Goal: Use online tool/utility

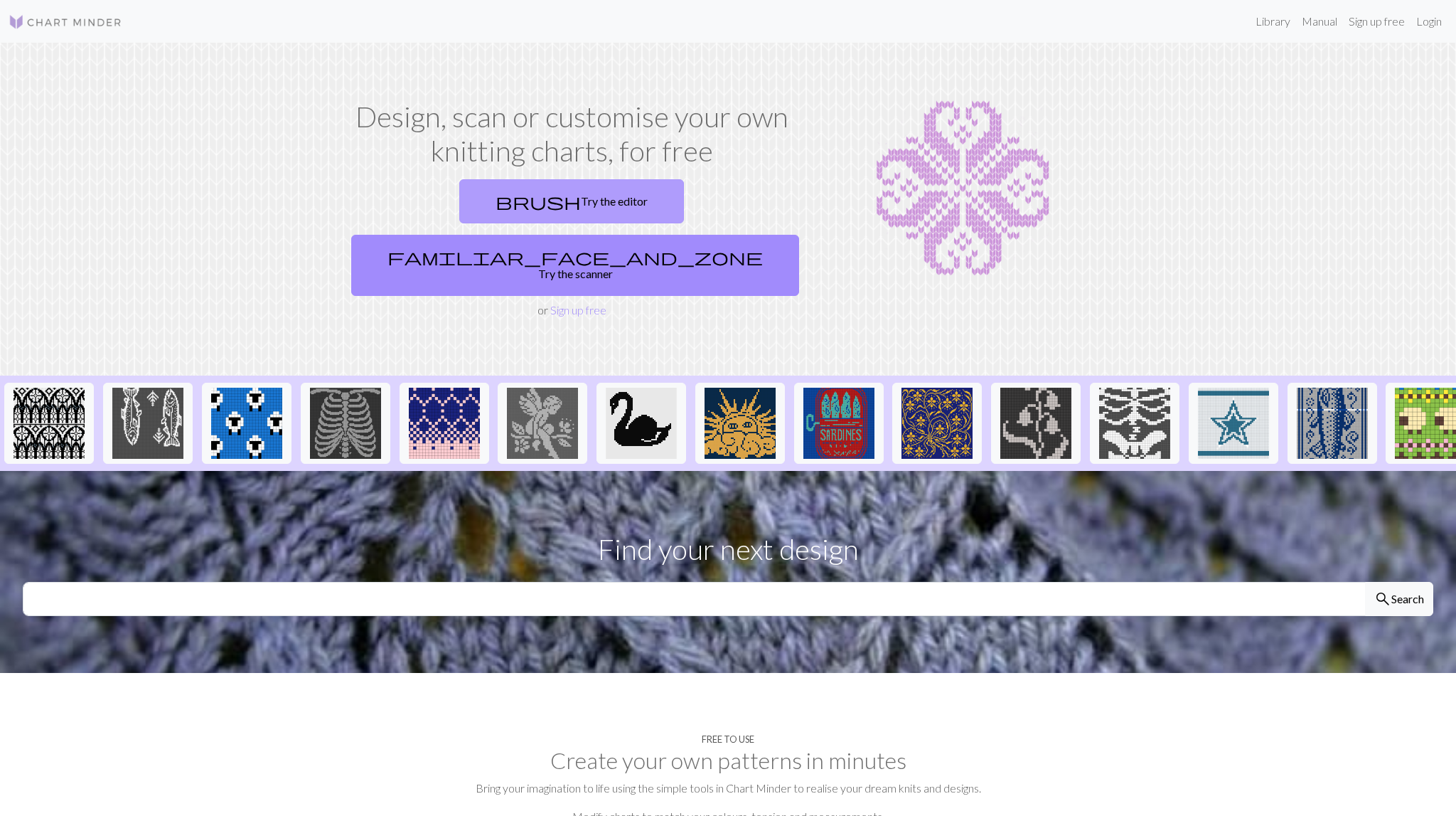
click at [459, 197] on link "brush Try the editor" at bounding box center [571, 201] width 224 height 44
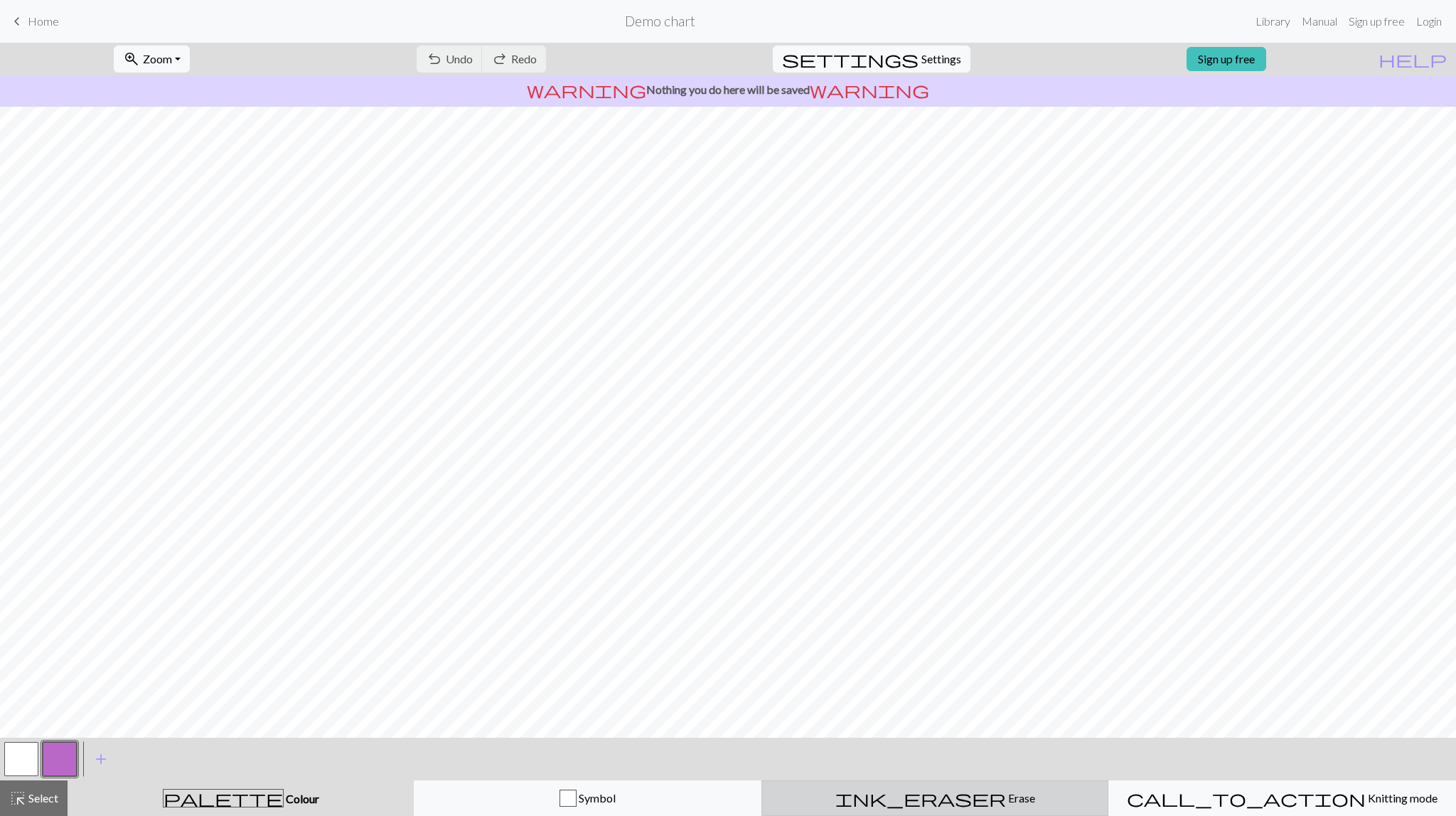
click at [1006, 795] on span "Erase" at bounding box center [1020, 797] width 29 height 14
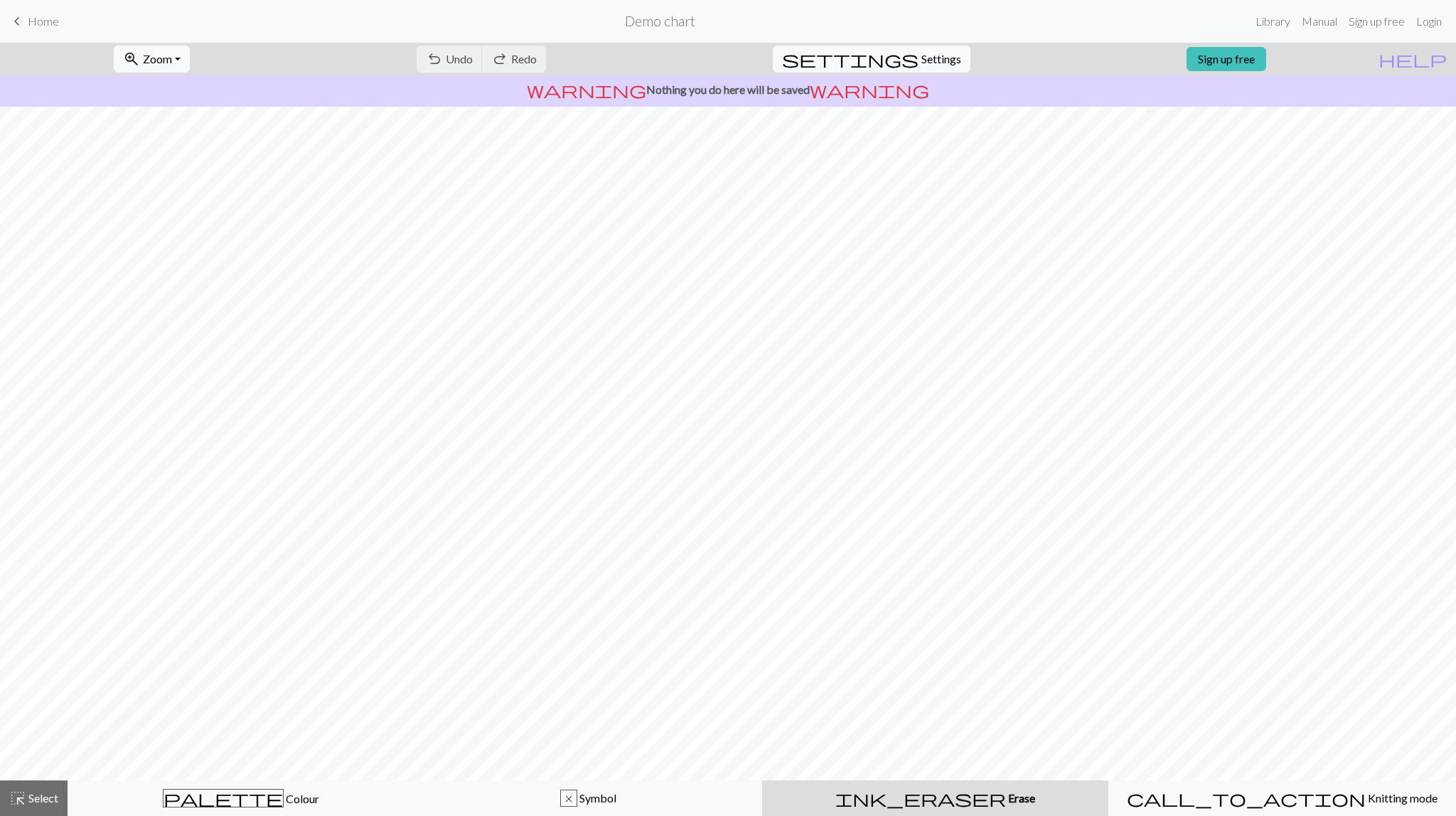
click at [897, 797] on div "ink_eraser Erase Erase" at bounding box center [935, 797] width 329 height 17
click at [517, 61] on div "undo Undo Undo redo Redo Redo" at bounding box center [481, 59] width 151 height 32
click at [491, 56] on div "undo Undo Undo redo Redo Redo" at bounding box center [481, 59] width 151 height 32
click at [504, 57] on div "undo Undo Undo redo Redo Redo" at bounding box center [481, 59] width 151 height 32
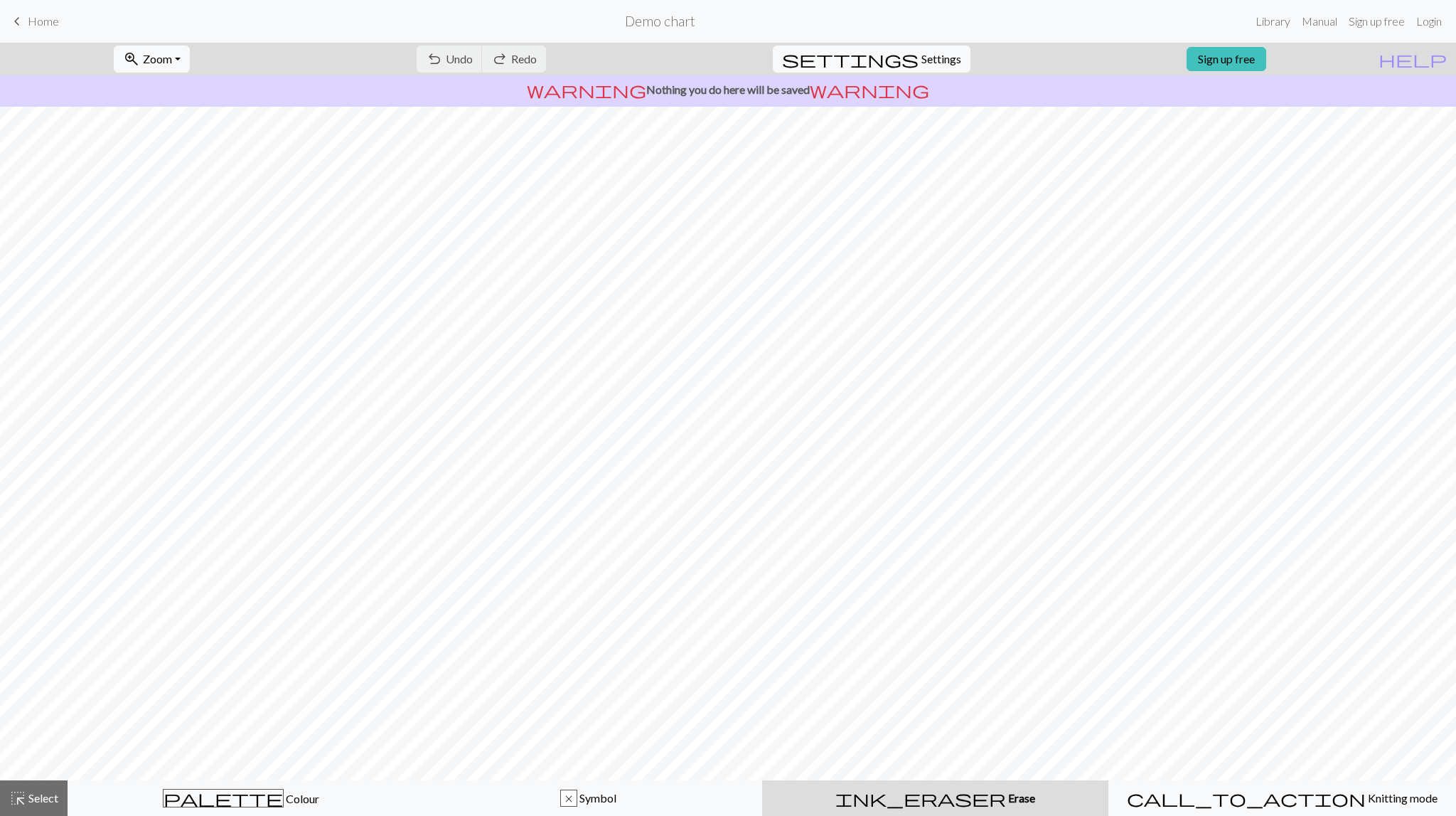
click at [504, 57] on div "undo Undo Undo redo Redo Redo" at bounding box center [481, 59] width 151 height 32
click at [35, 805] on div "highlight_alt Select Select" at bounding box center [33, 797] width 49 height 17
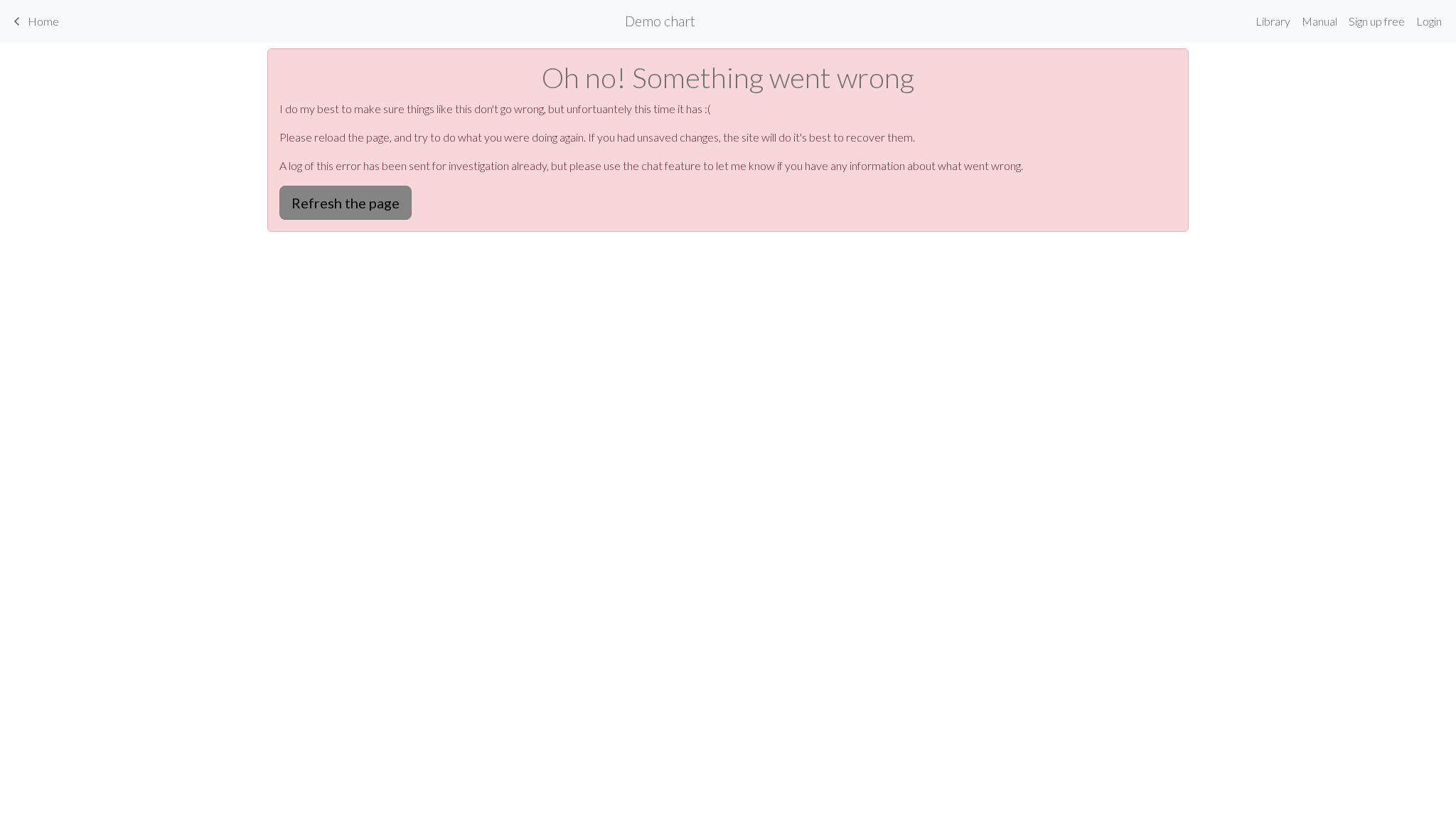
click at [369, 200] on button "Refresh the page" at bounding box center [345, 202] width 132 height 34
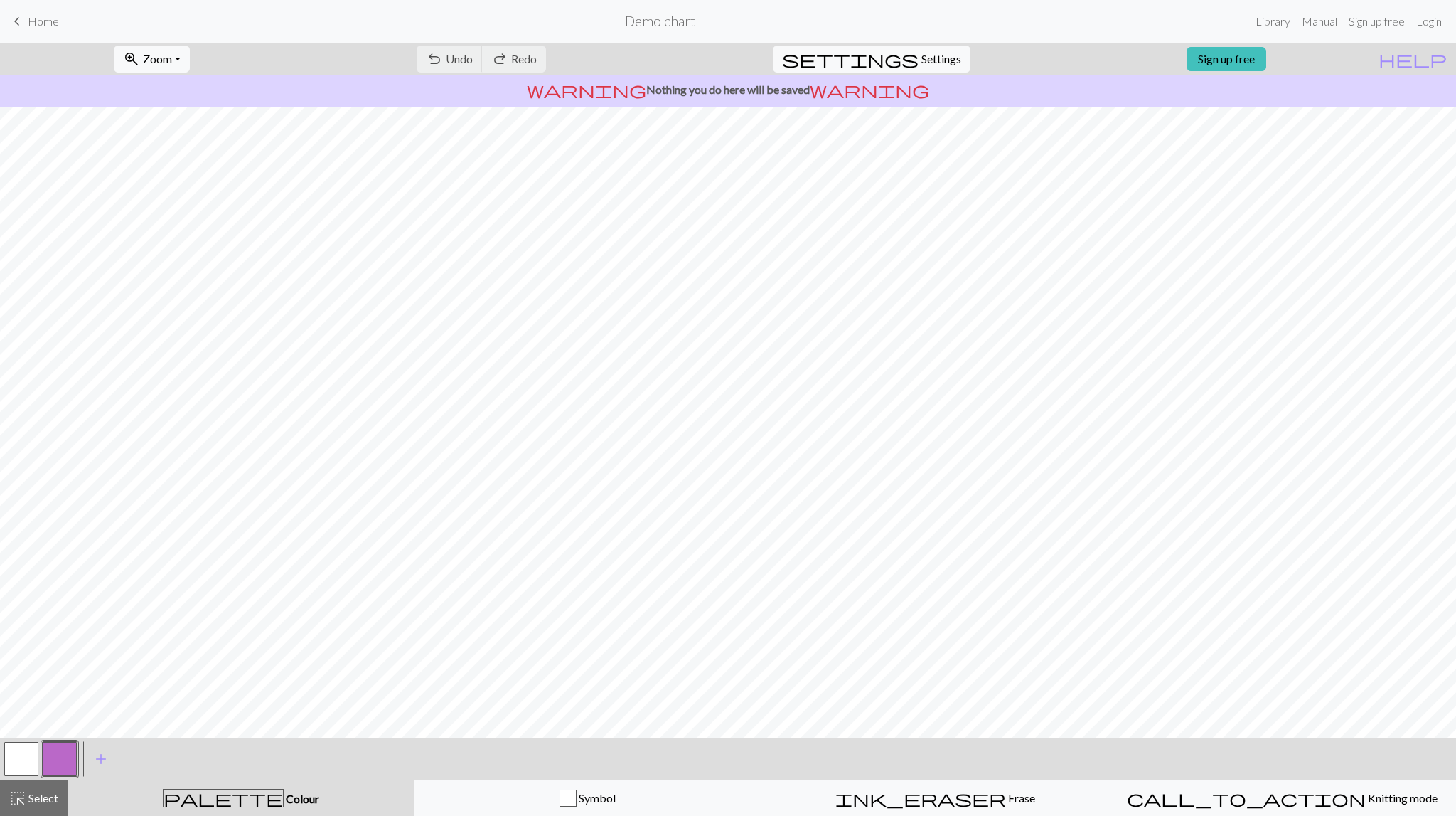
click at [663, 25] on h2 "Demo chart" at bounding box center [660, 21] width 70 height 17
click at [43, 19] on span "Home" at bounding box center [43, 22] width 31 height 14
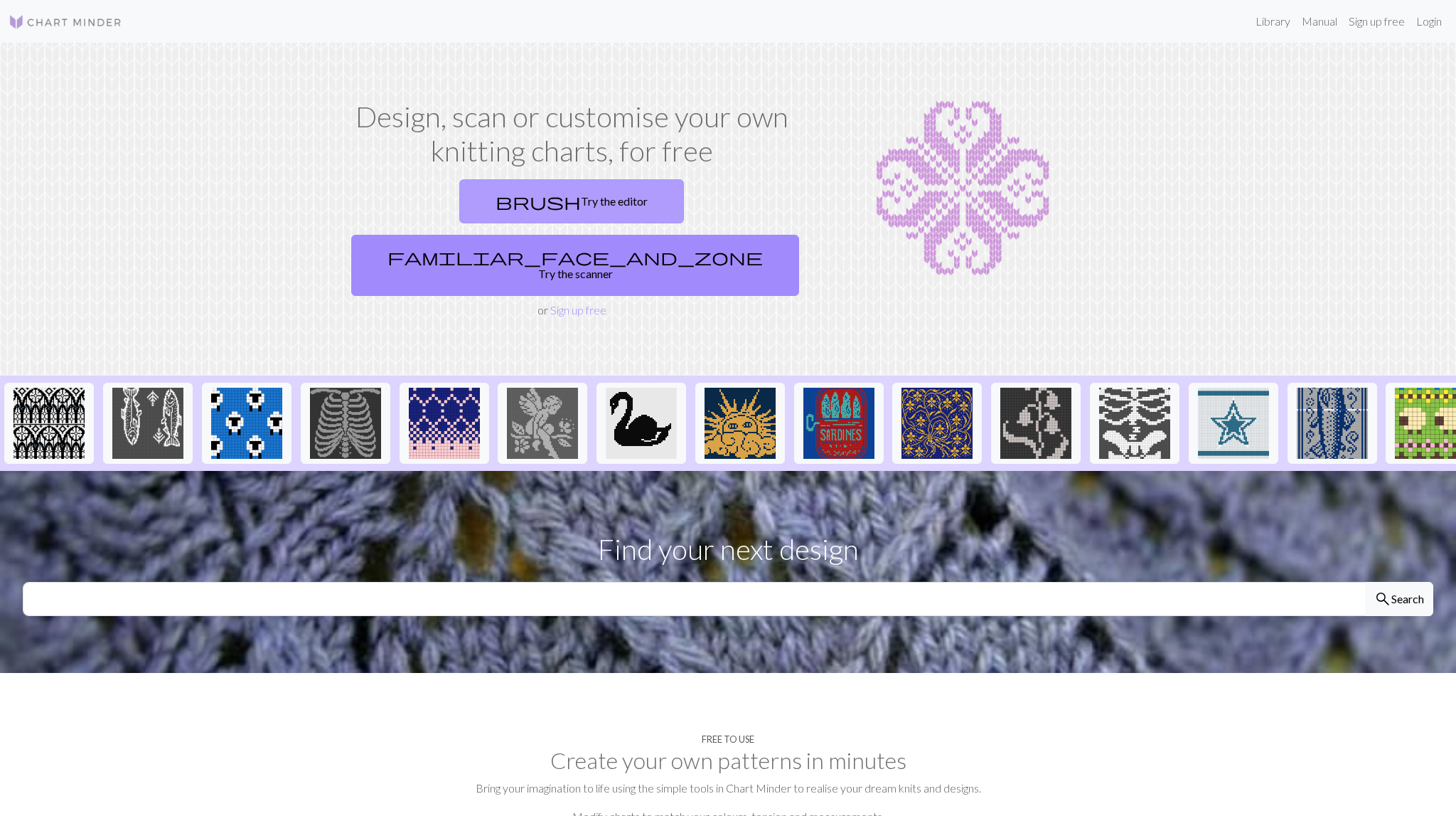
click at [471, 203] on link "brush Try the editor" at bounding box center [571, 201] width 224 height 44
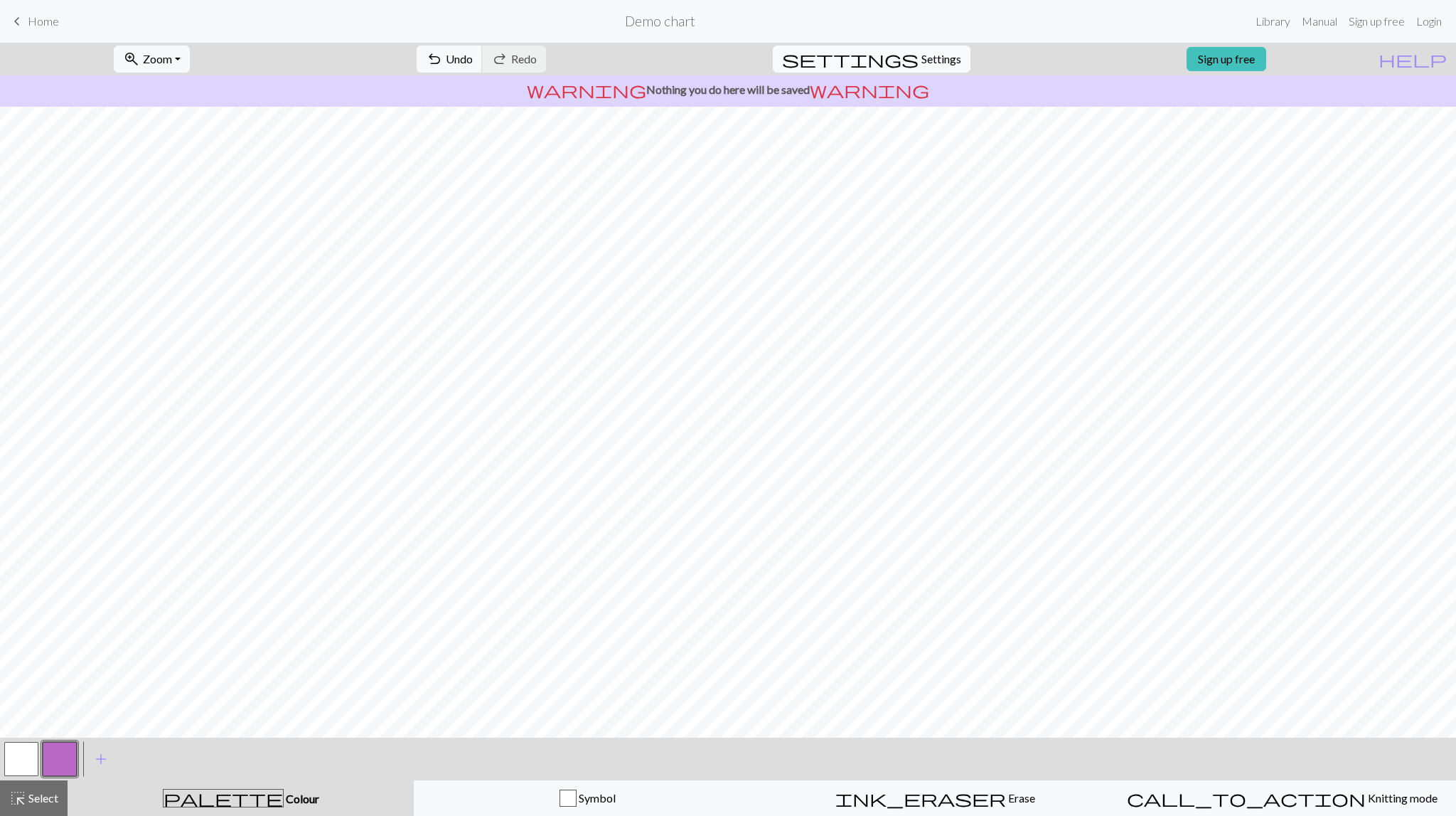
click at [951, 56] on button "settings Settings" at bounding box center [871, 59] width 198 height 27
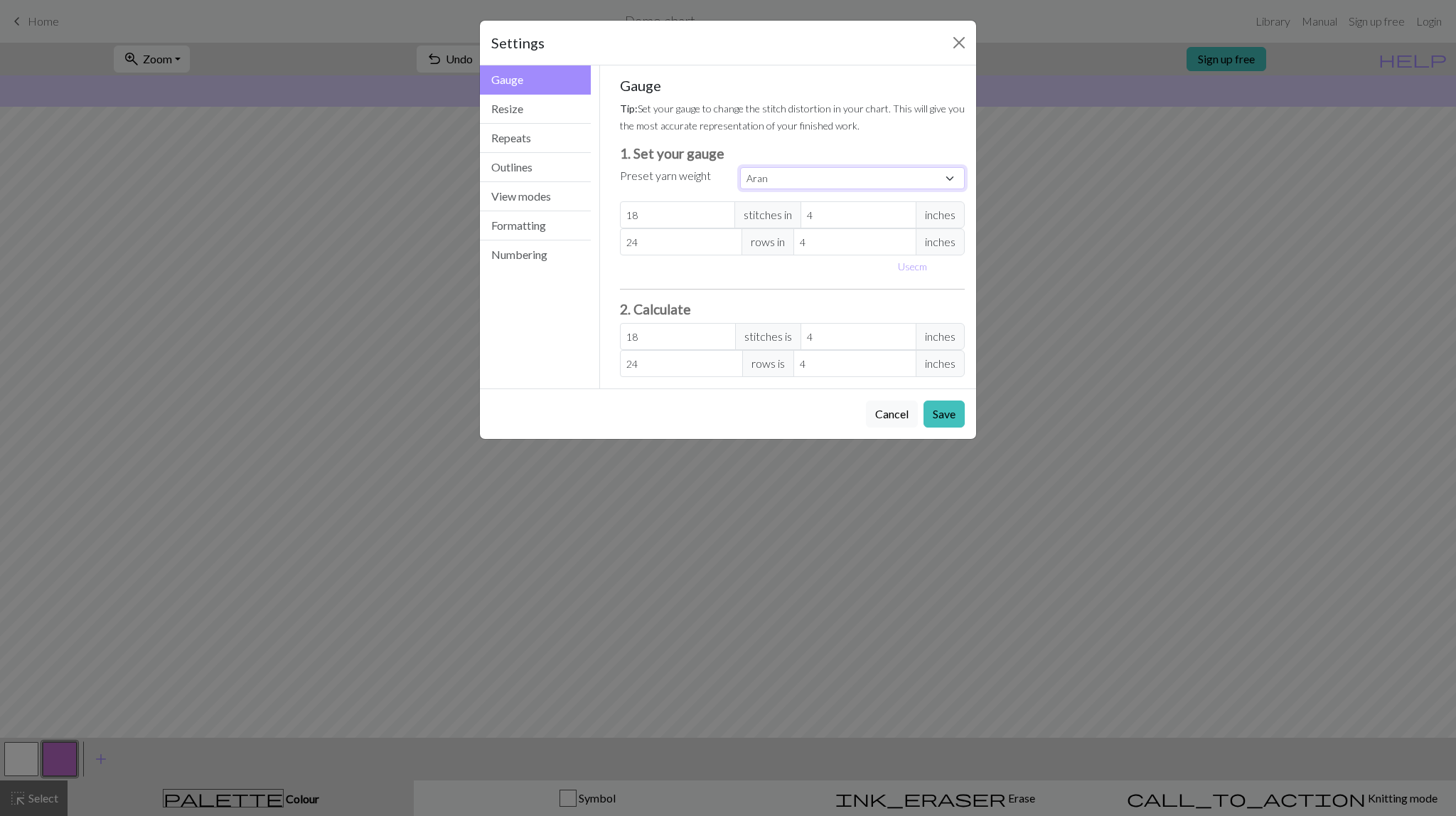
click at [740, 168] on select "Custom Square Lace Light Fingering Fingering Sport Double knit Worsted Aran Bul…" at bounding box center [852, 178] width 224 height 23
select select "fingering"
click option "Fingering" at bounding box center [0, 0] width 0 height 0
type input "28"
type input "36"
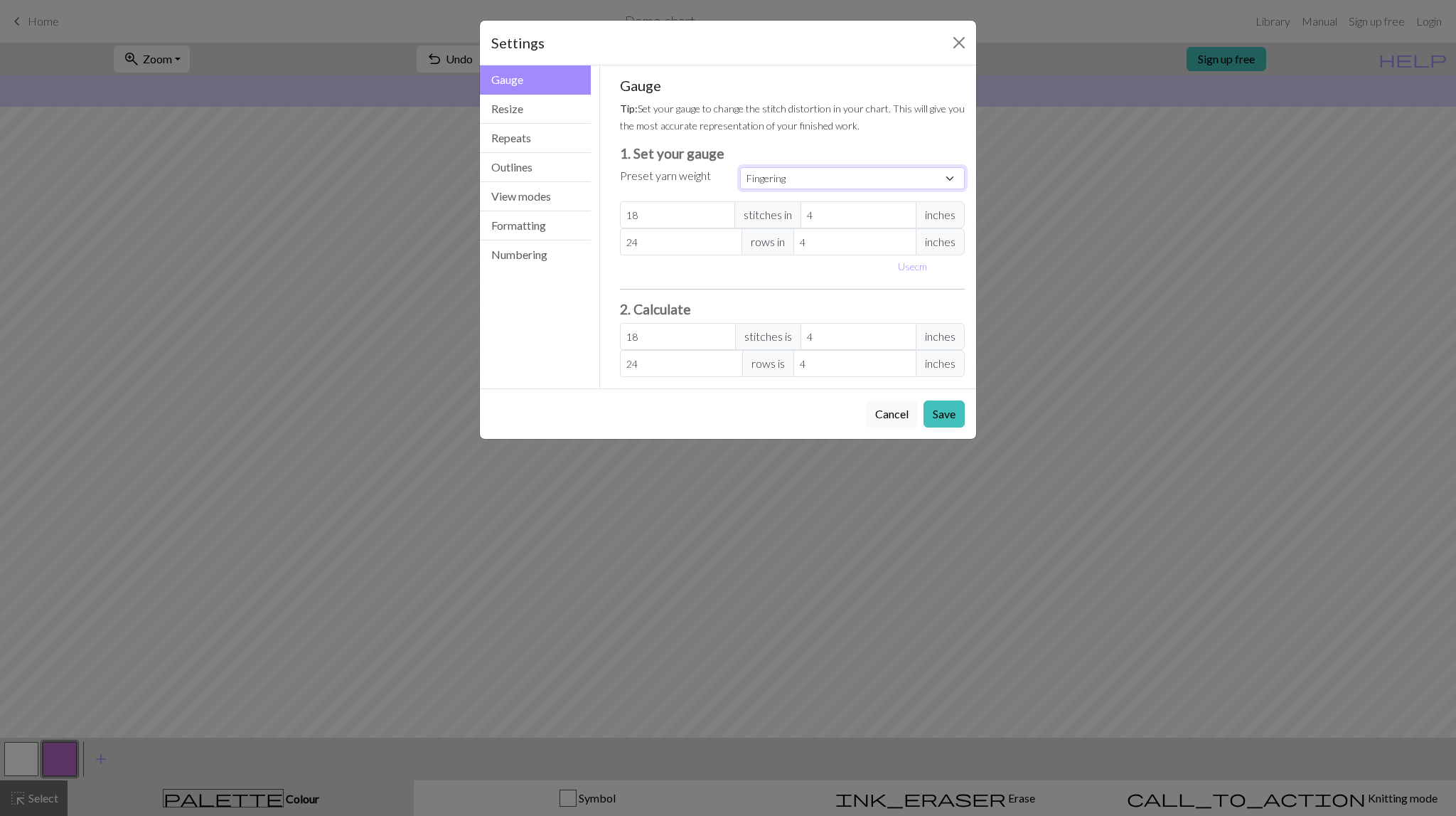
type input "28"
type input "36"
click at [496, 111] on button "Resize" at bounding box center [535, 110] width 111 height 29
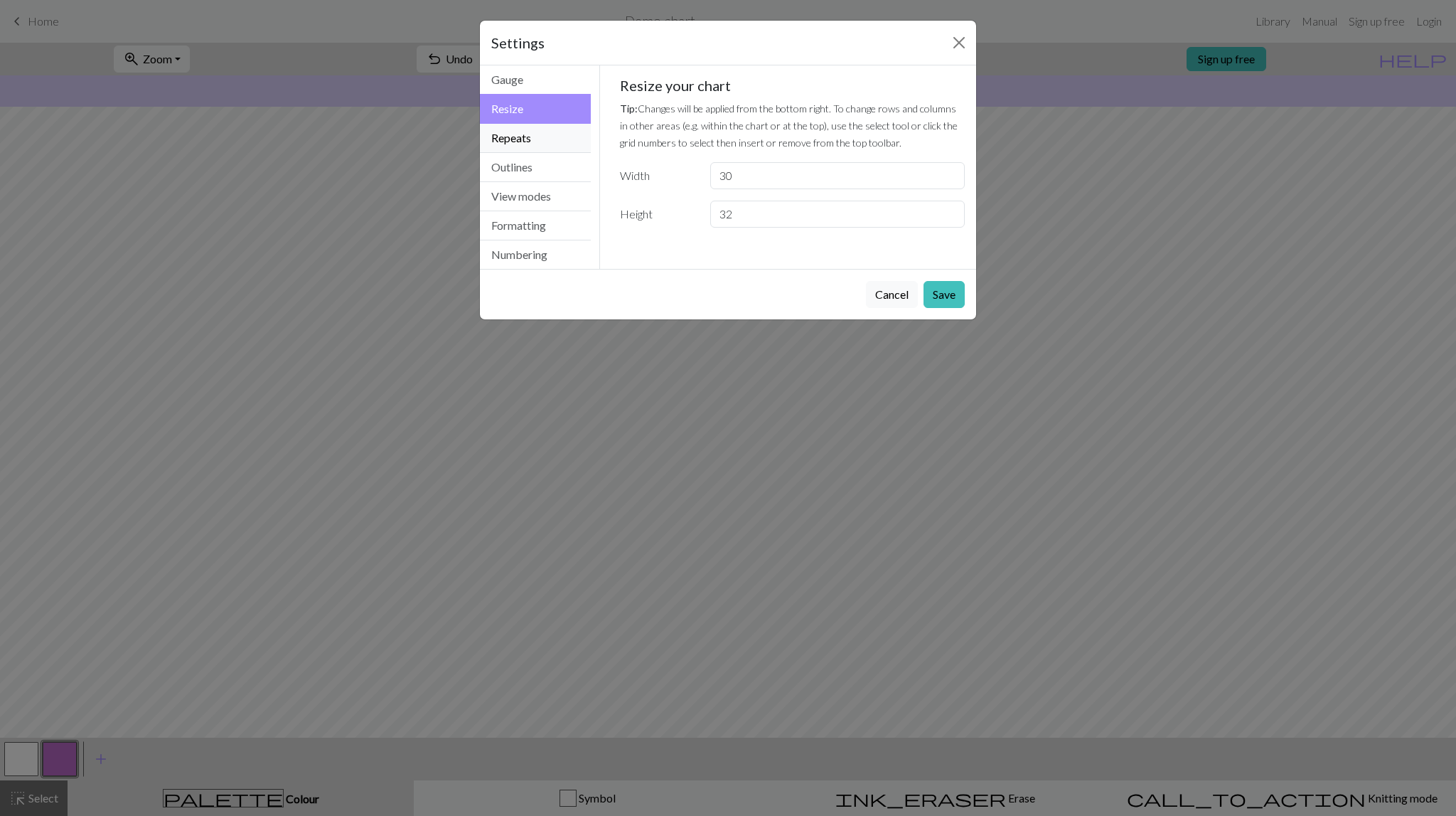
click at [507, 138] on button "Repeats" at bounding box center [535, 138] width 111 height 29
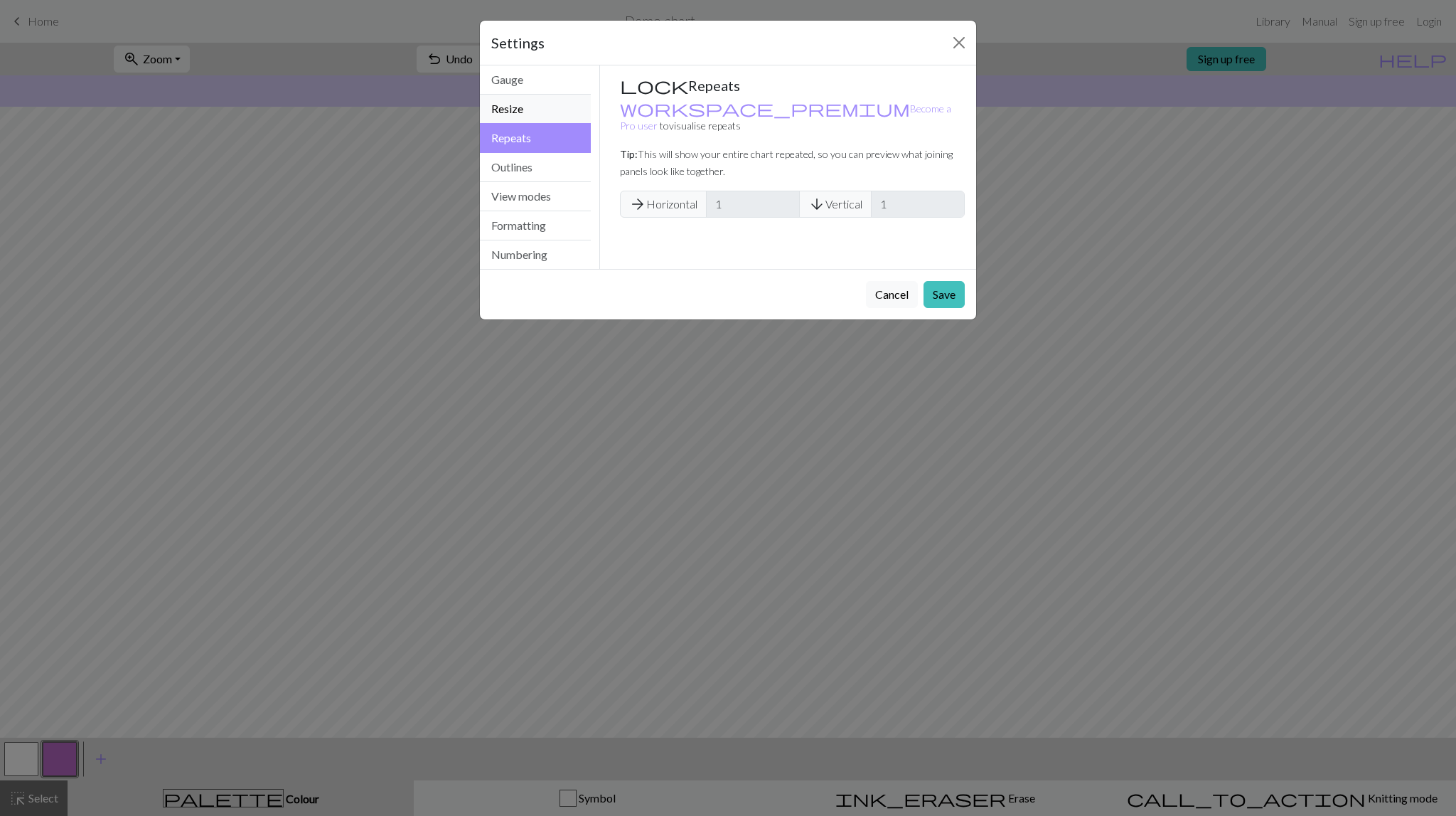
click at [540, 103] on button "Resize" at bounding box center [535, 110] width 111 height 29
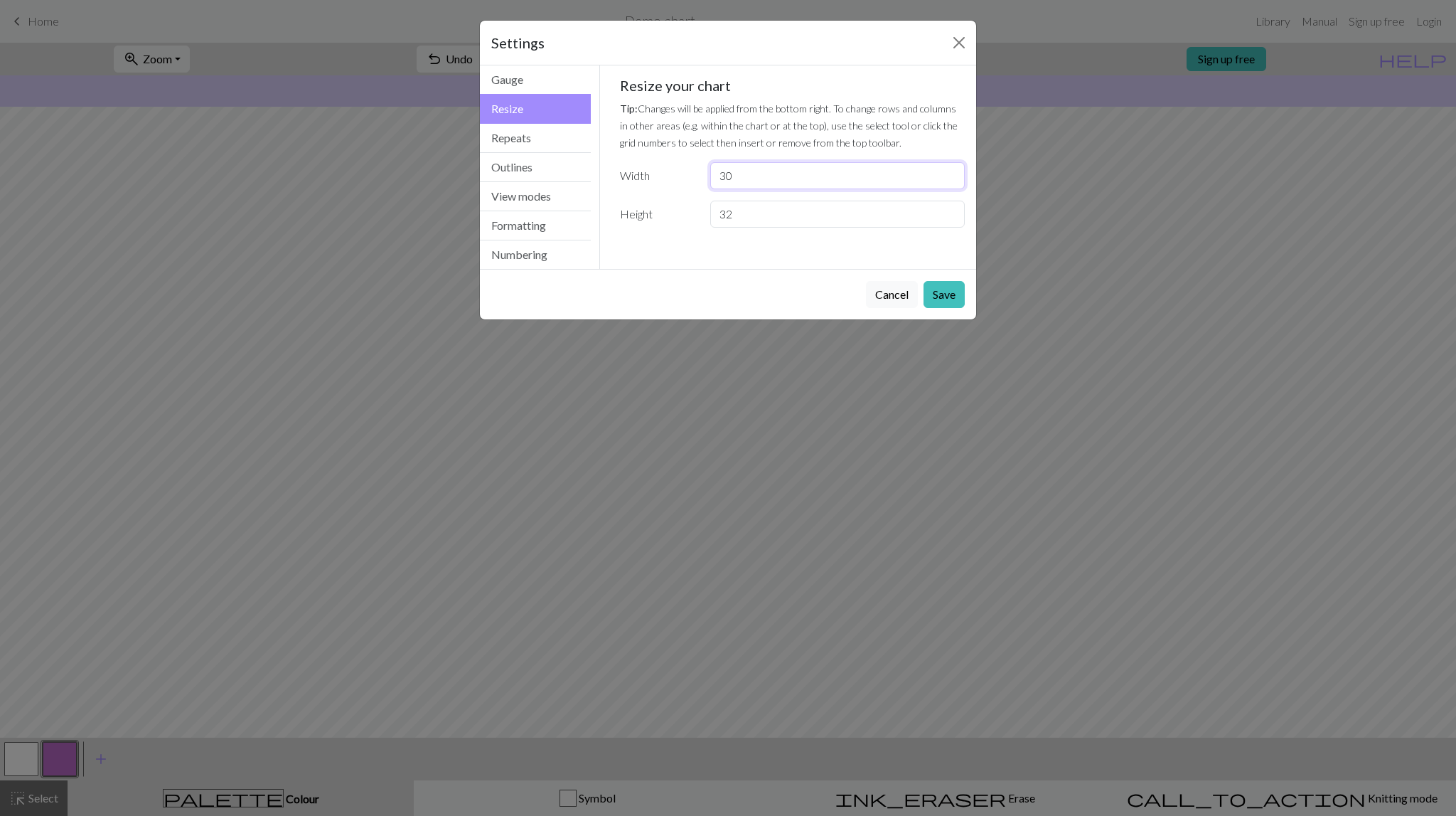
drag, startPoint x: 752, startPoint y: 175, endPoint x: 627, endPoint y: 183, distance: 125.3
click at [710, 183] on input "30" at bounding box center [837, 176] width 255 height 27
type input "24"
click at [795, 253] on div "Gauge Tip: Set your gauge to change the stitch distortion in your chart. This w…" at bounding box center [792, 168] width 385 height 204
drag, startPoint x: 745, startPoint y: 220, endPoint x: 701, endPoint y: 222, distance: 44.0
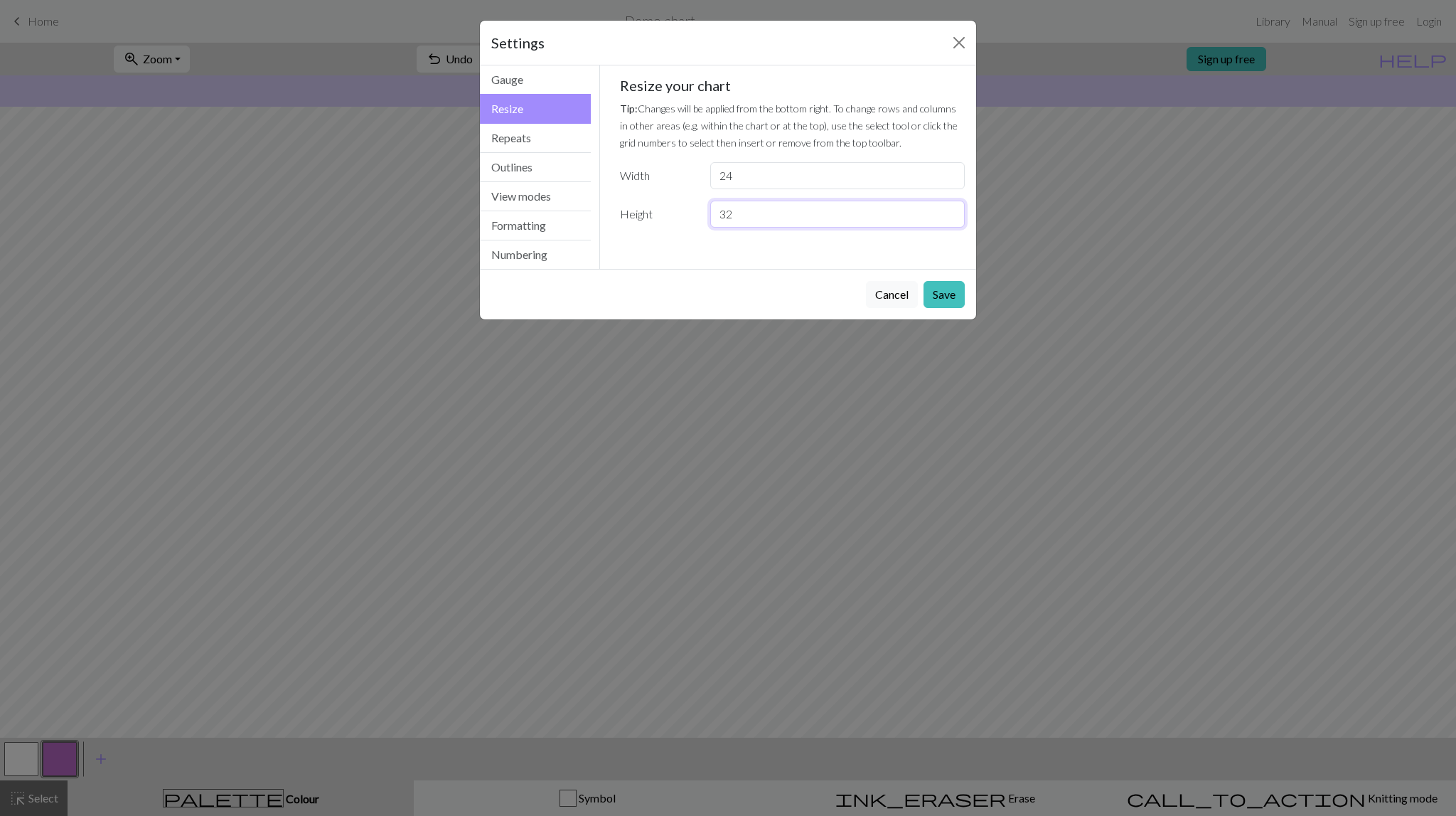
click at [710, 222] on input "32" at bounding box center [837, 215] width 255 height 27
drag, startPoint x: 737, startPoint y: 223, endPoint x: 728, endPoint y: 221, distance: 9.2
click at [728, 221] on input "24" at bounding box center [837, 215] width 255 height 27
drag, startPoint x: 778, startPoint y: 212, endPoint x: 707, endPoint y: 225, distance: 72.2
click at [710, 225] on input "228" at bounding box center [837, 215] width 255 height 27
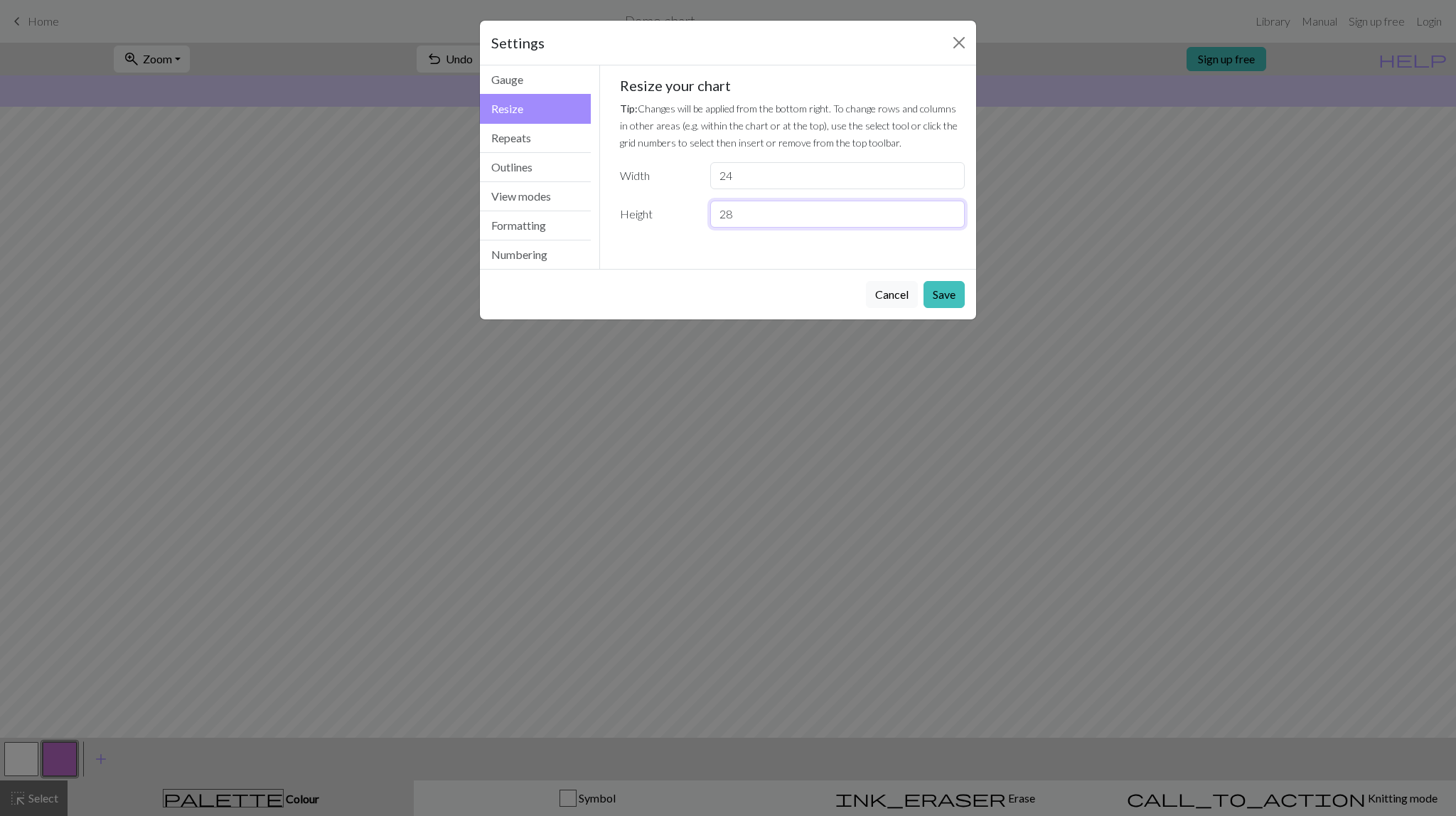
type input "28"
drag, startPoint x: 739, startPoint y: 177, endPoint x: 710, endPoint y: 179, distance: 29.1
click at [710, 179] on input "24" at bounding box center [837, 176] width 255 height 27
type input "28"
click at [945, 295] on button "Save" at bounding box center [944, 295] width 41 height 27
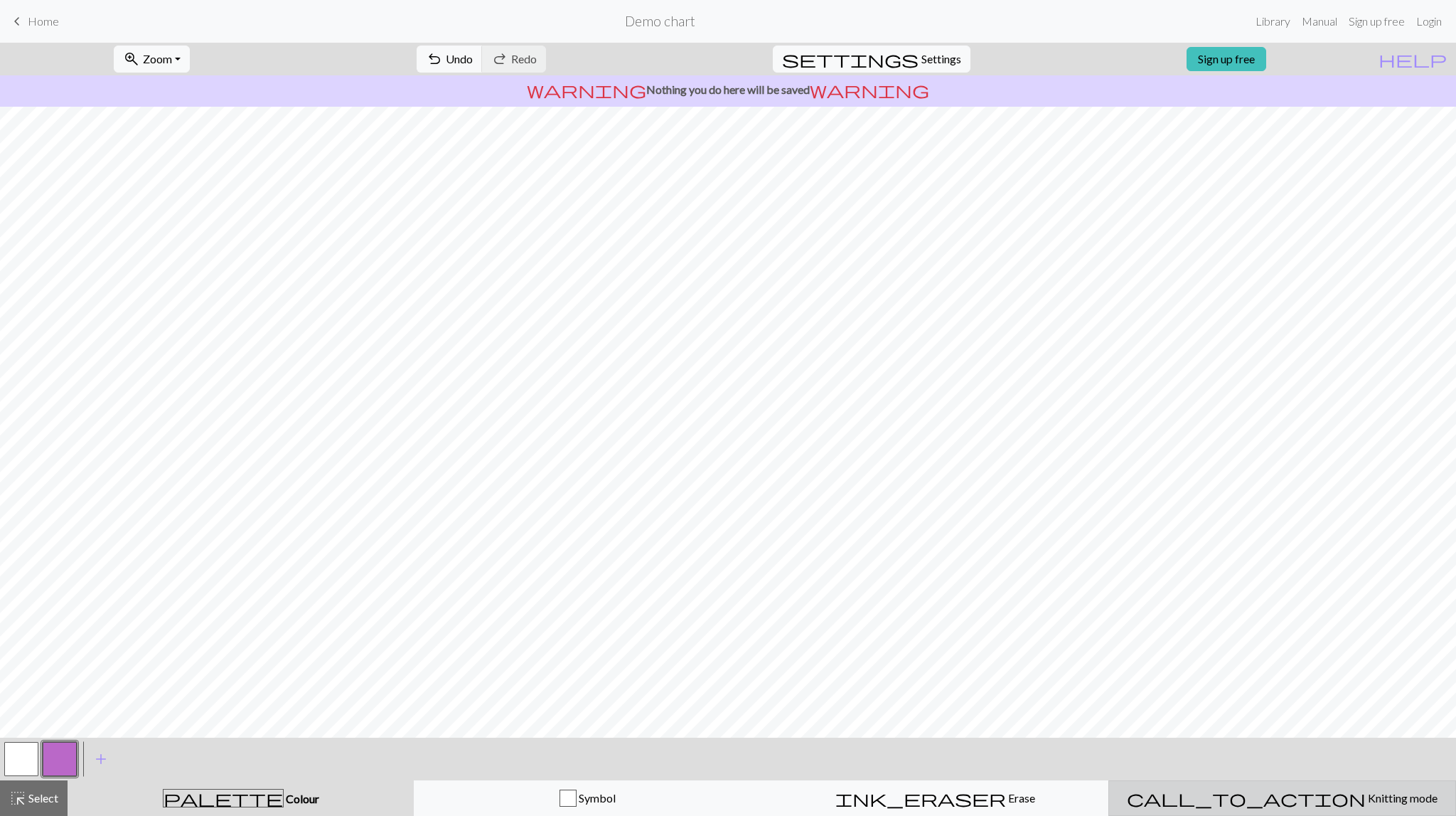
click at [1365, 797] on span "Knitting mode" at bounding box center [1400, 797] width 71 height 14
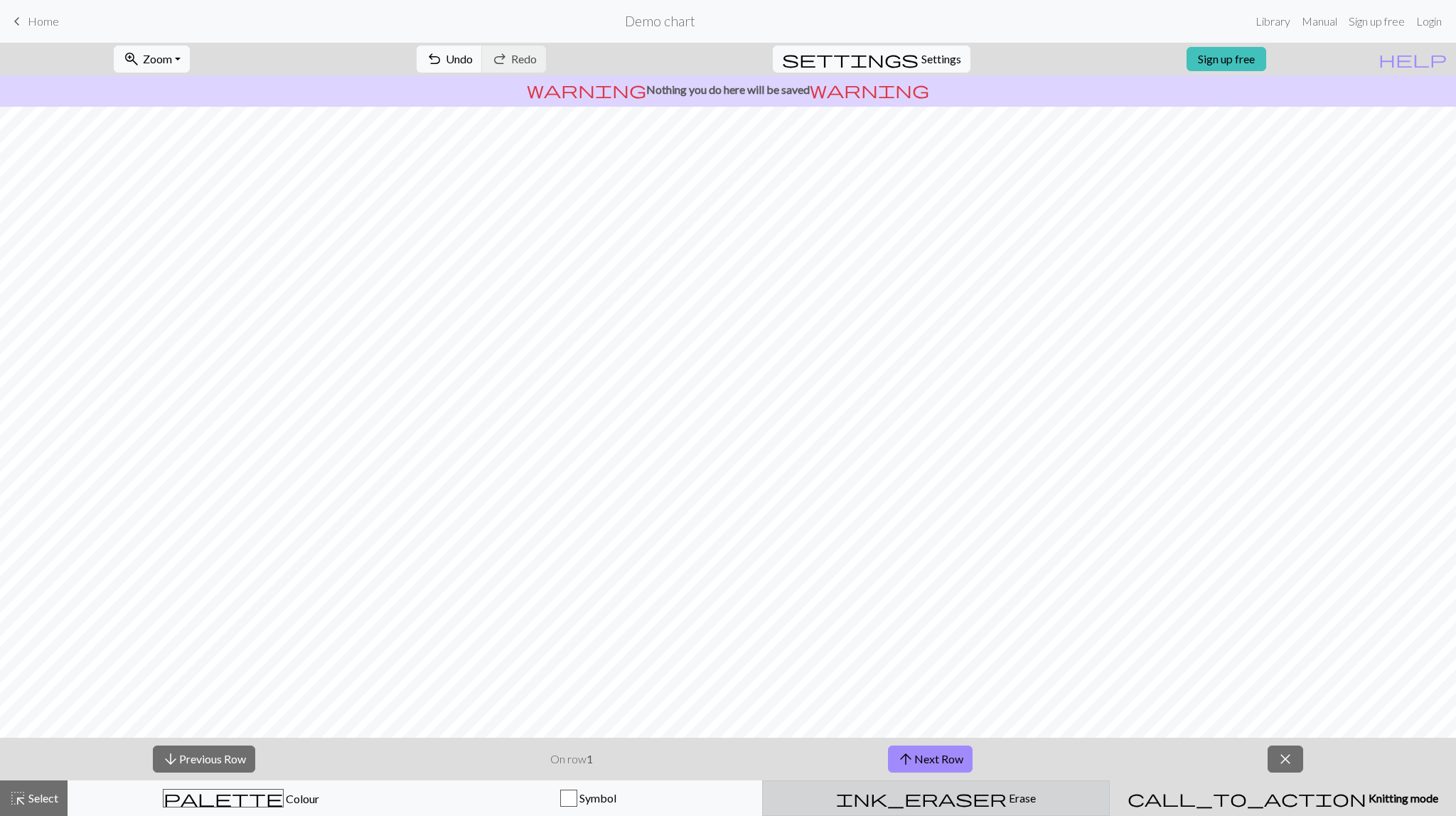
click at [976, 803] on div "ink_eraser Erase Erase" at bounding box center [936, 797] width 329 height 17
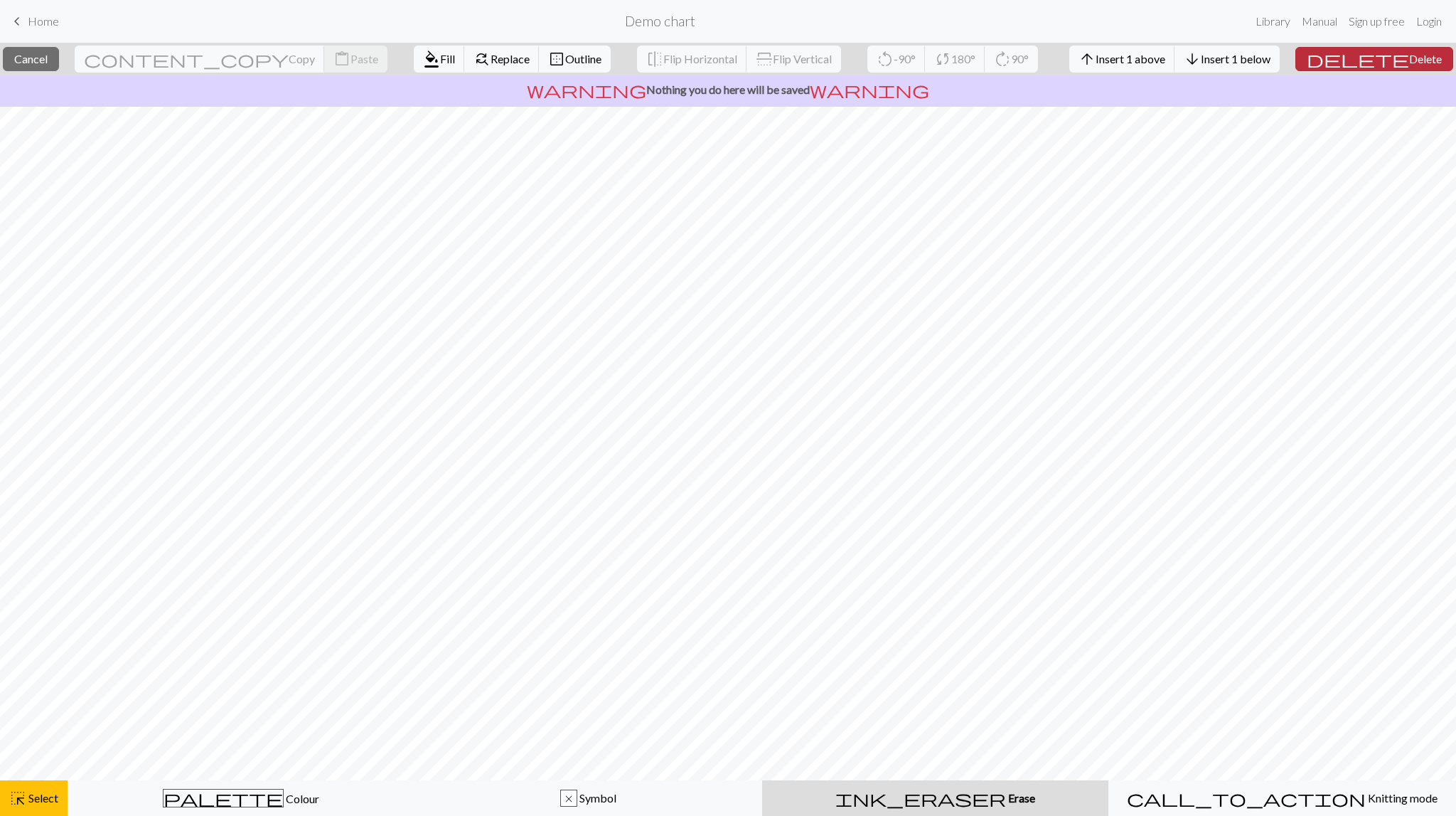
click at [1409, 59] on span "Delete" at bounding box center [1425, 59] width 32 height 14
click at [1386, 53] on span "delete" at bounding box center [1357, 59] width 103 height 20
click at [1412, 63] on span "Delete" at bounding box center [1426, 59] width 32 height 14
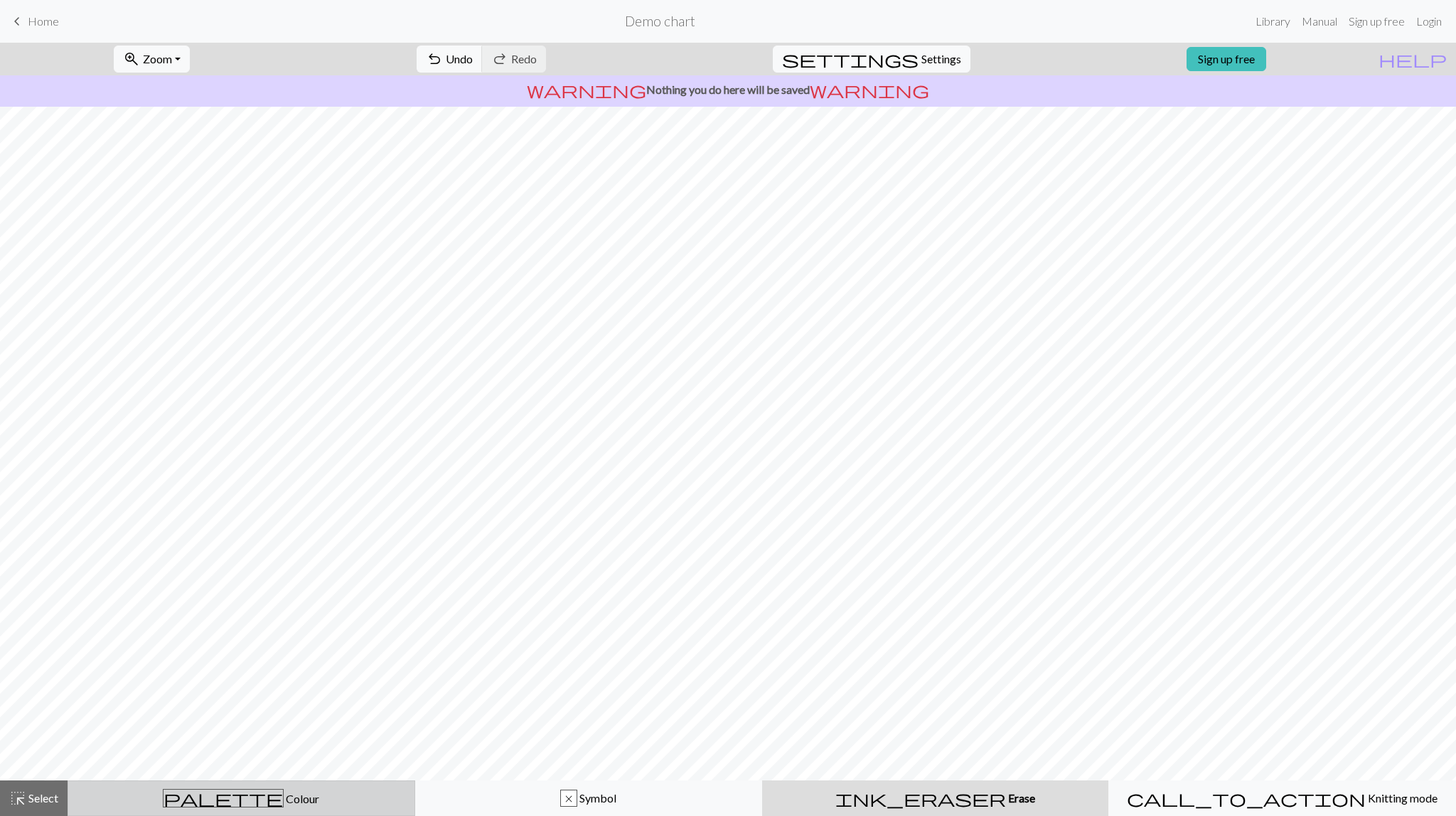
click at [284, 800] on span "Colour" at bounding box center [302, 798] width 35 height 14
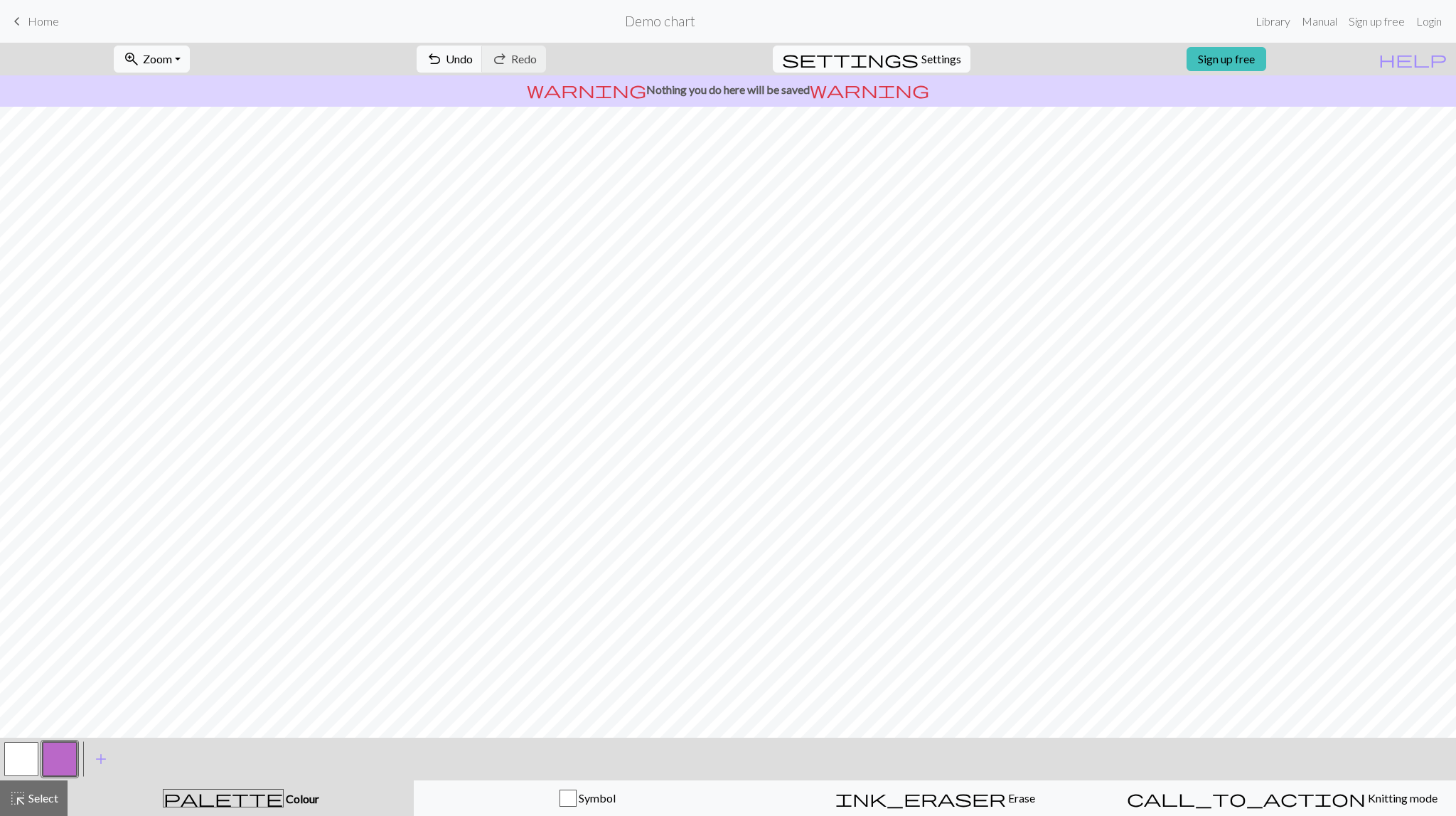
click at [927, 64] on span "Settings" at bounding box center [941, 59] width 40 height 17
select select "fingering"
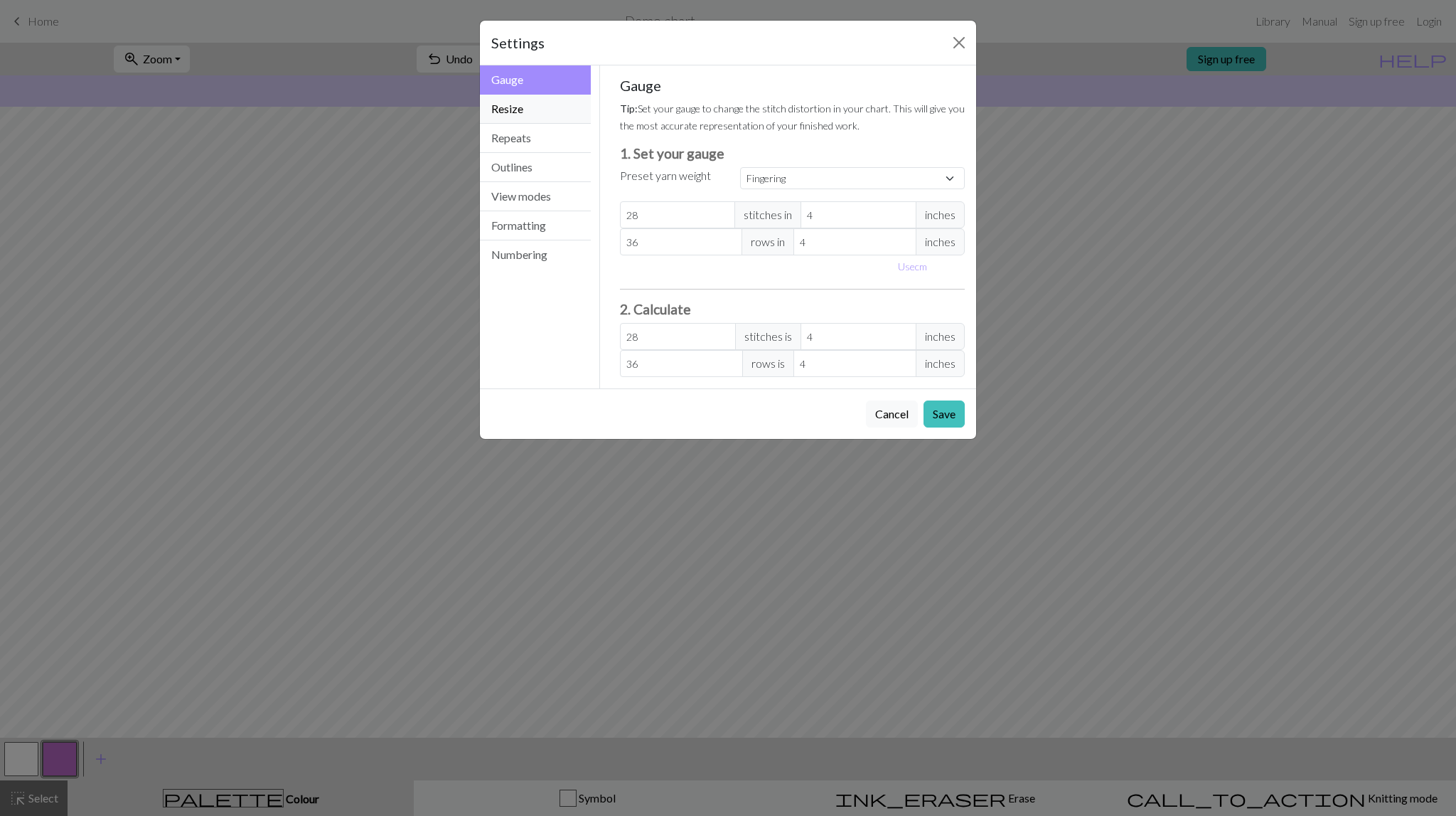
click at [536, 113] on button "Resize" at bounding box center [535, 110] width 111 height 29
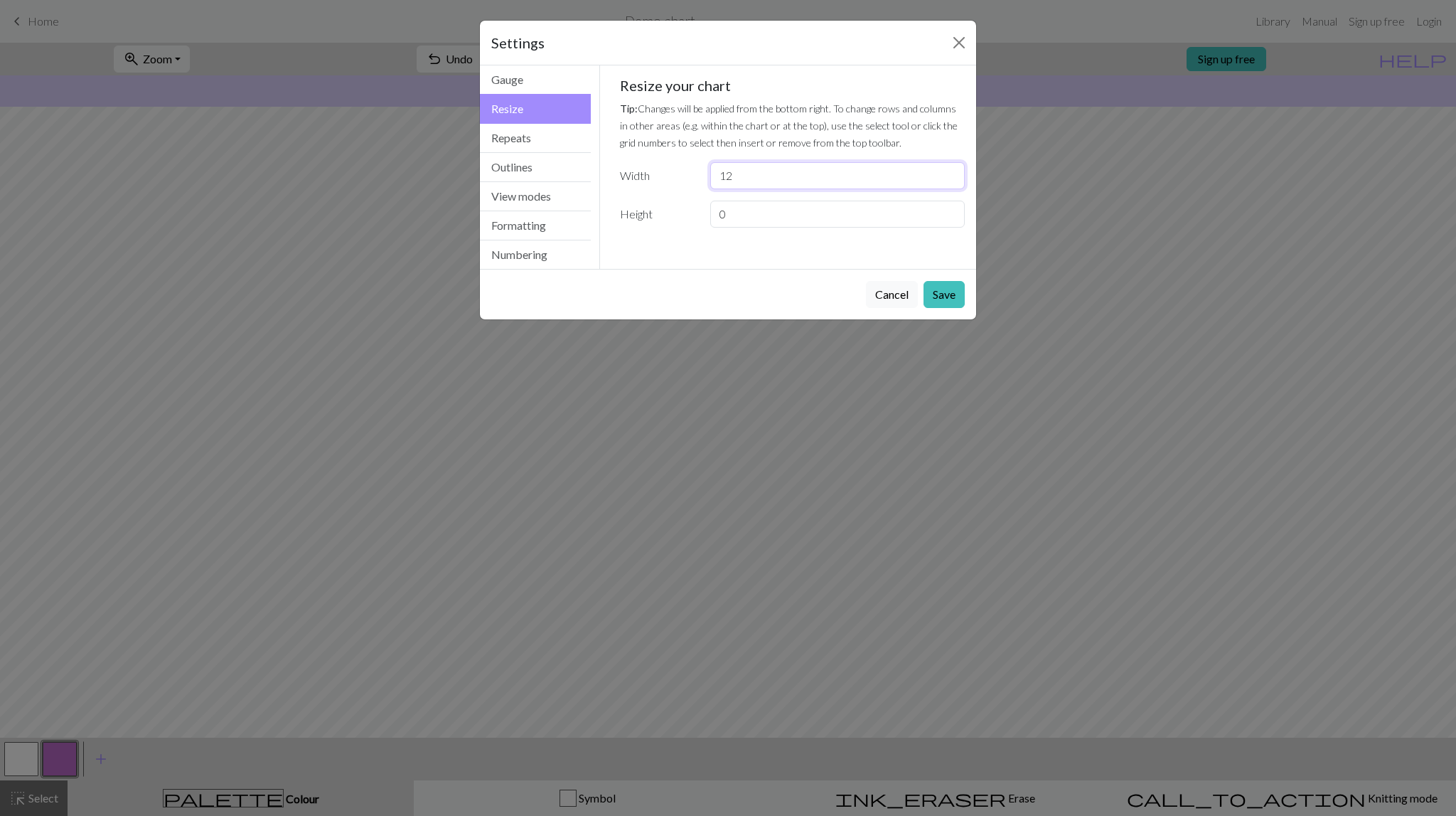
drag, startPoint x: 781, startPoint y: 173, endPoint x: 681, endPoint y: 183, distance: 100.5
click at [710, 183] on input "12" at bounding box center [837, 176] width 255 height 27
type input "26"
drag, startPoint x: 732, startPoint y: 212, endPoint x: 712, endPoint y: 217, distance: 20.6
click at [712, 217] on input "0" at bounding box center [837, 215] width 255 height 27
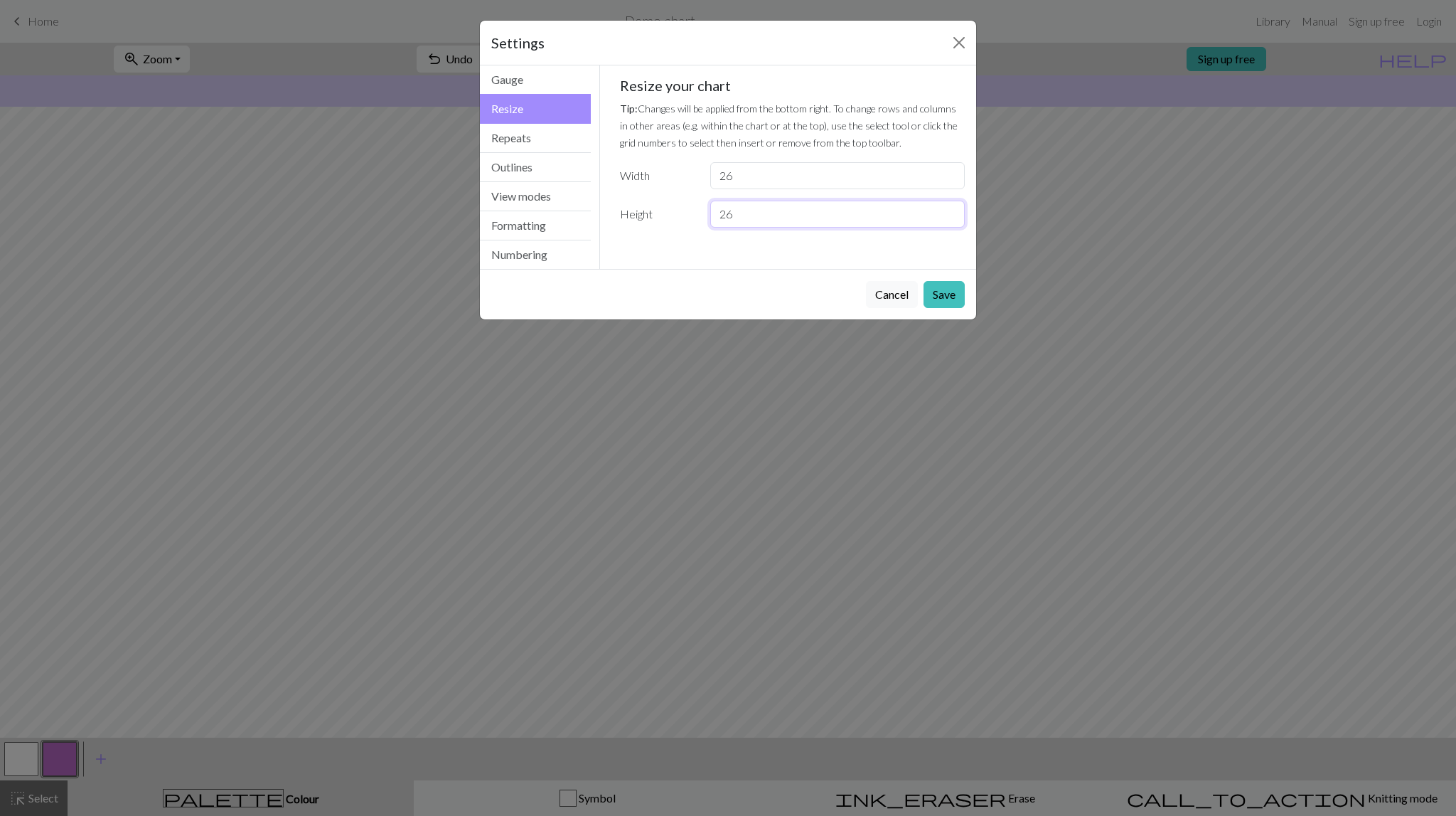
type input "26"
drag, startPoint x: 735, startPoint y: 185, endPoint x: 725, endPoint y: 184, distance: 10.0
click at [725, 184] on input "26" at bounding box center [837, 176] width 255 height 27
type input "28"
drag, startPoint x: 737, startPoint y: 211, endPoint x: 728, endPoint y: 213, distance: 9.2
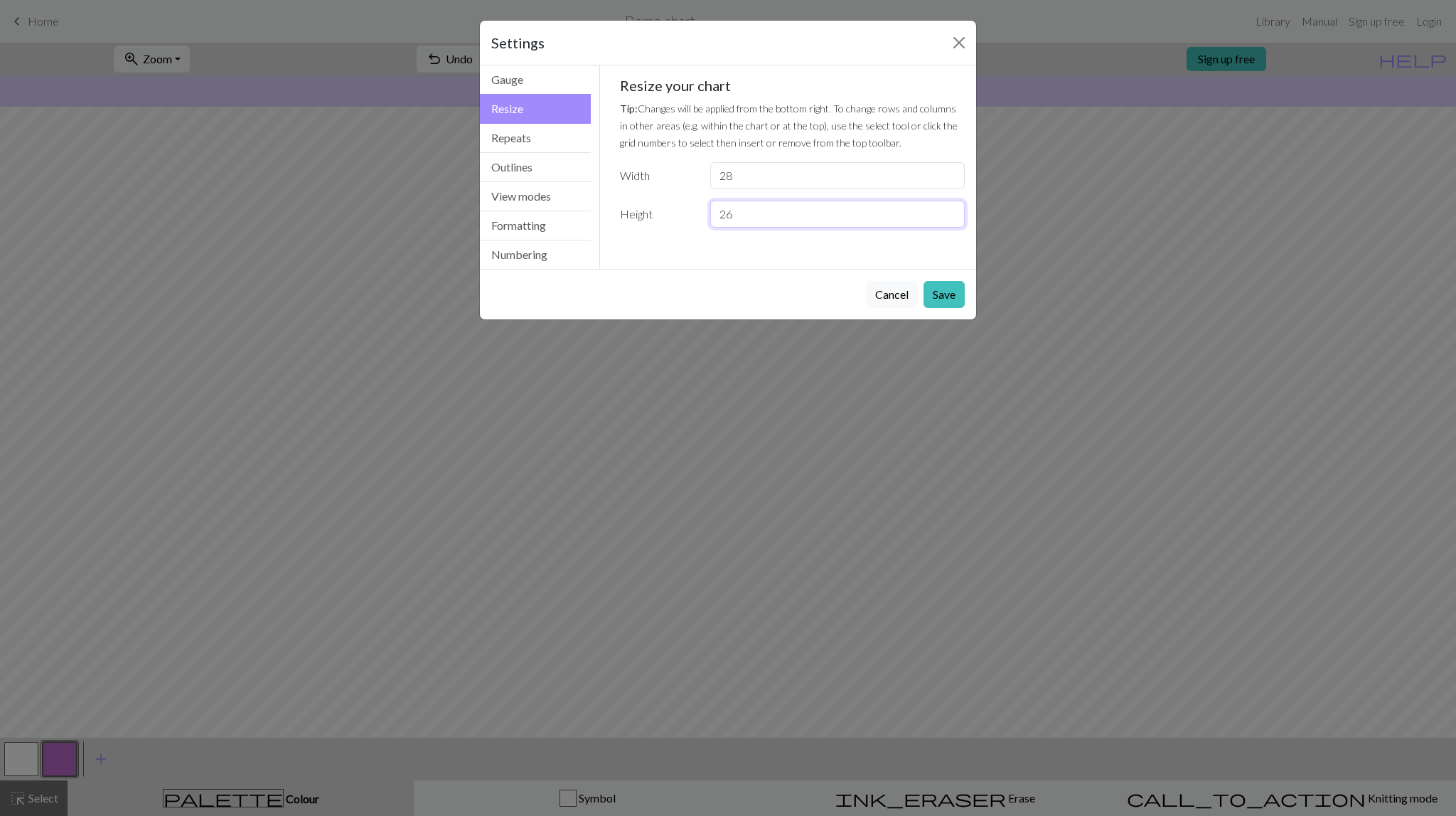
click at [728, 213] on input "26" at bounding box center [837, 215] width 255 height 27
type input "28"
click at [945, 291] on button "Save" at bounding box center [944, 295] width 41 height 27
click at [1059, 264] on div "Settings Resize Gauge Resize Repeats Outlines View modes Formatting Numbering G…" at bounding box center [728, 408] width 1456 height 816
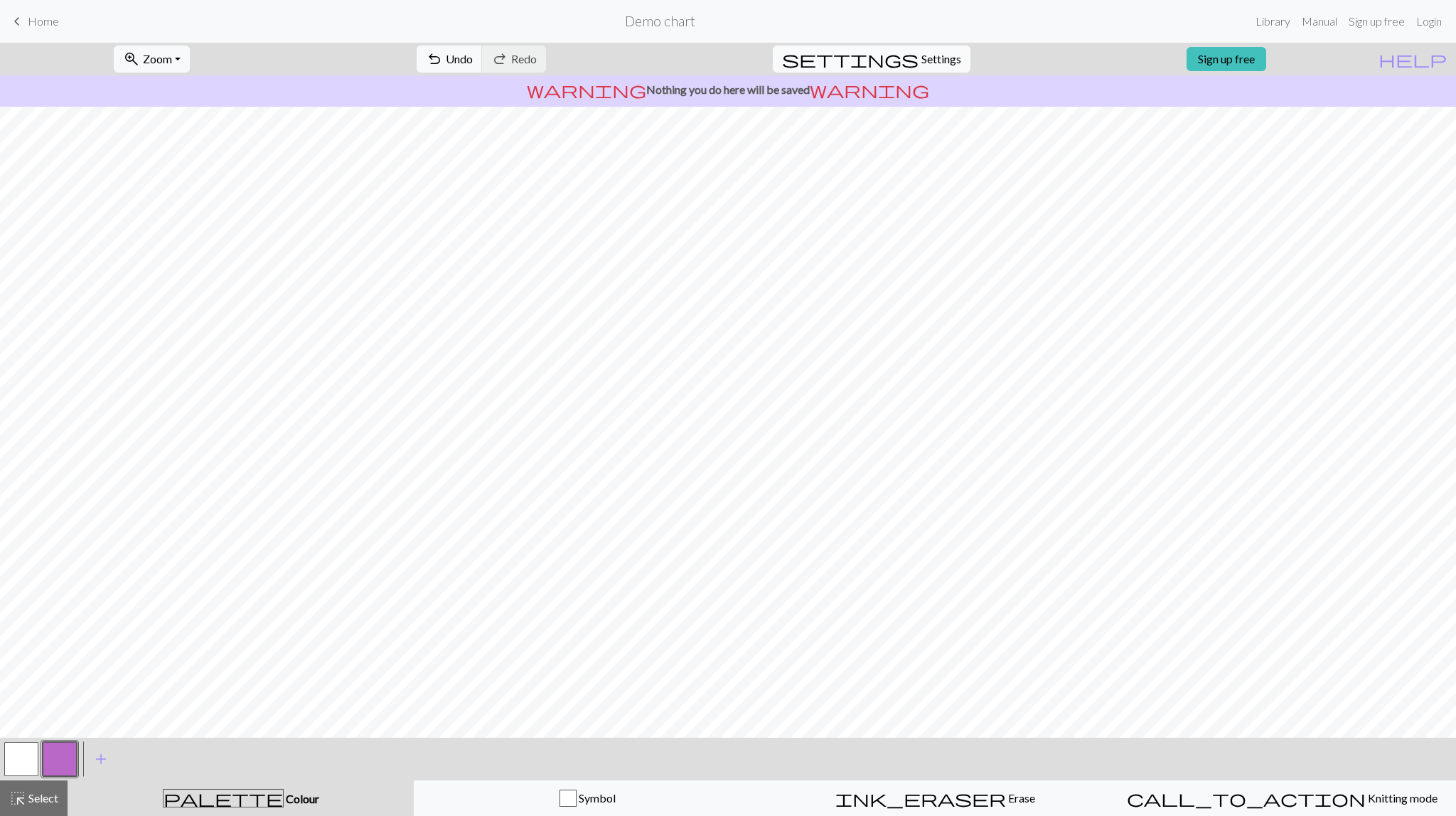
click at [919, 50] on button "settings Settings" at bounding box center [871, 59] width 198 height 27
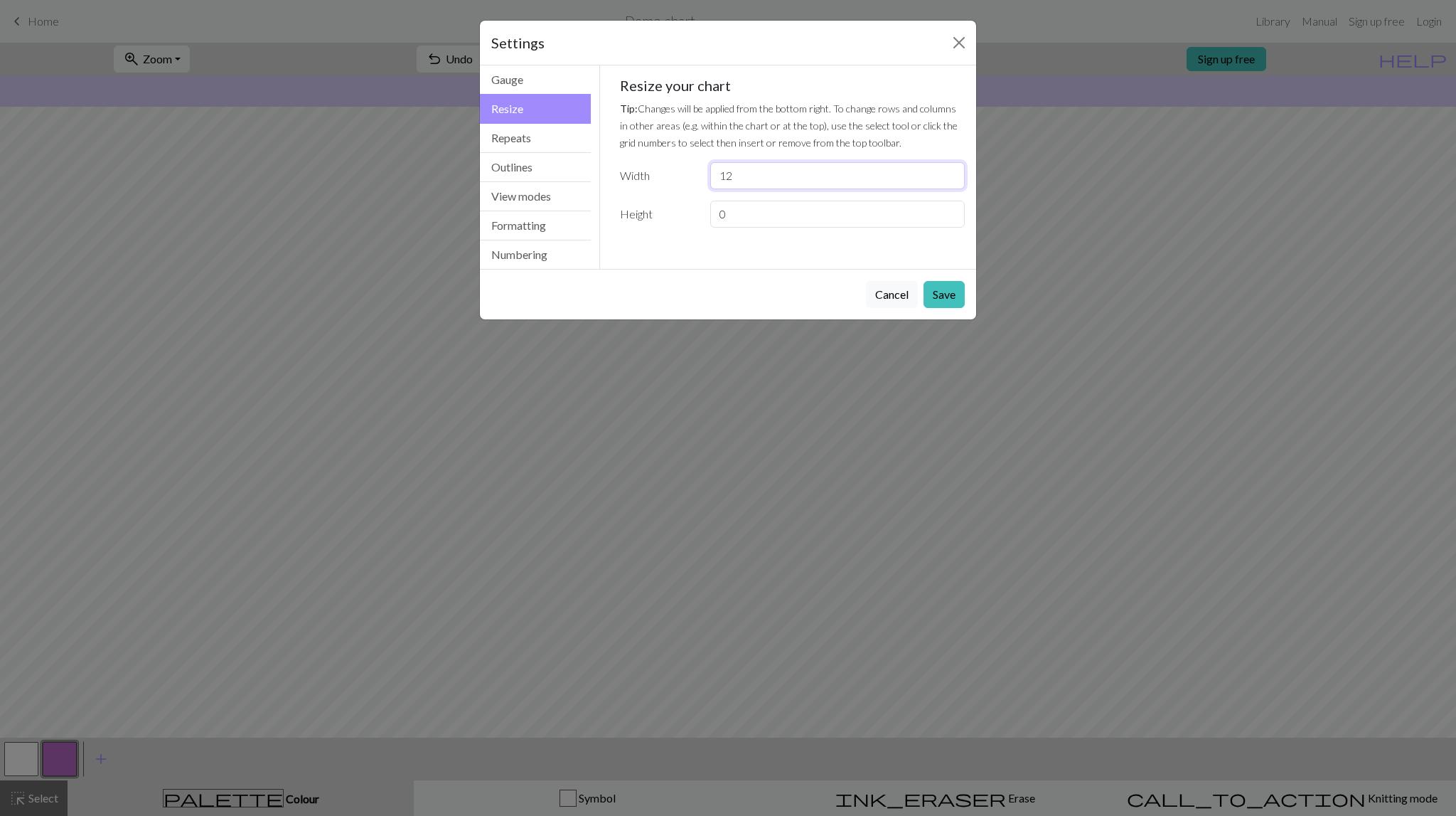
drag, startPoint x: 753, startPoint y: 167, endPoint x: 674, endPoint y: 187, distance: 81.5
click at [710, 187] on input "12" at bounding box center [837, 176] width 255 height 27
type input "28"
drag, startPoint x: 735, startPoint y: 212, endPoint x: 702, endPoint y: 219, distance: 33.7
click at [710, 219] on input "0" at bounding box center [837, 215] width 255 height 27
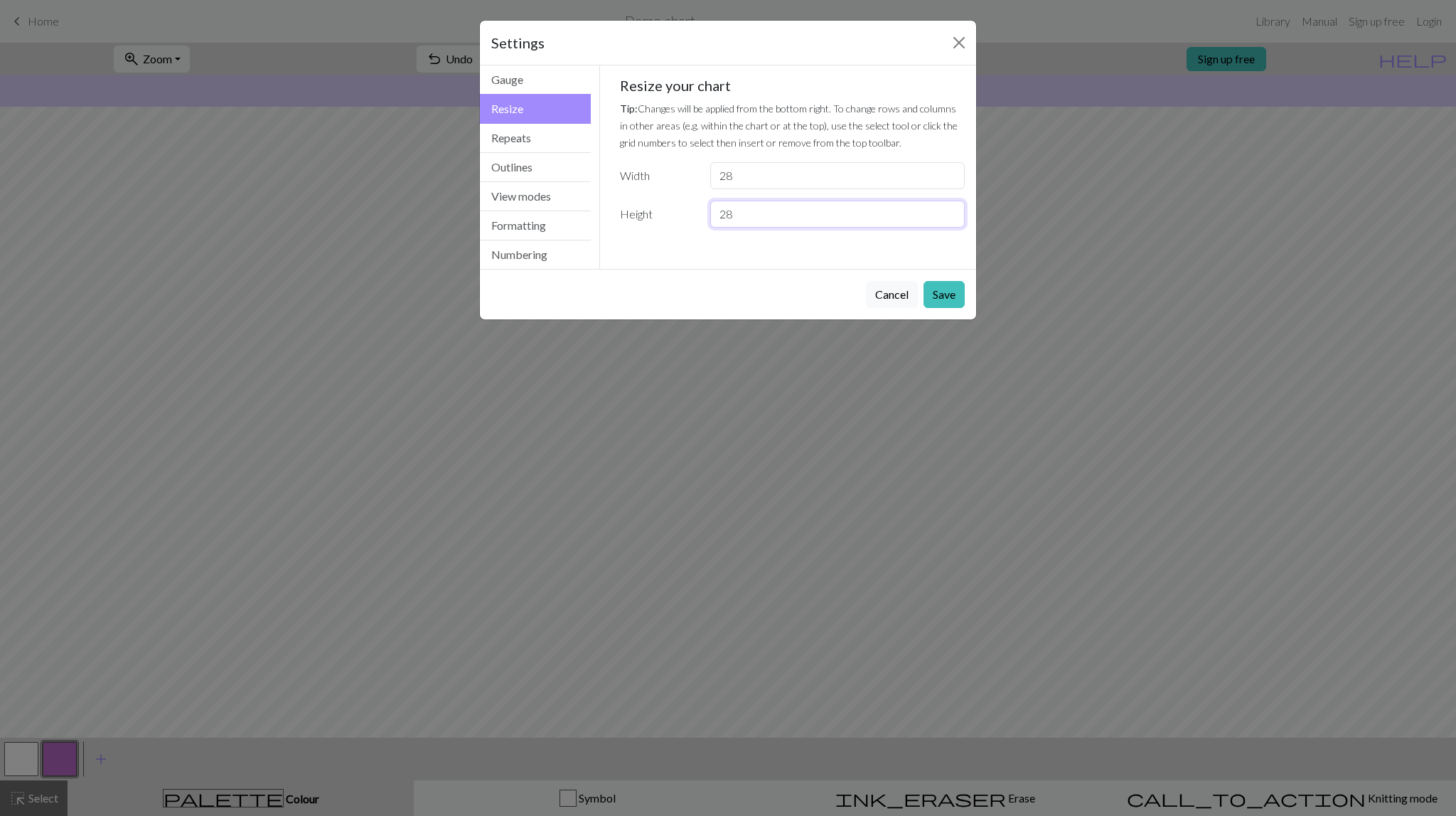
type input "28"
click at [947, 295] on button "Save" at bounding box center [944, 295] width 41 height 27
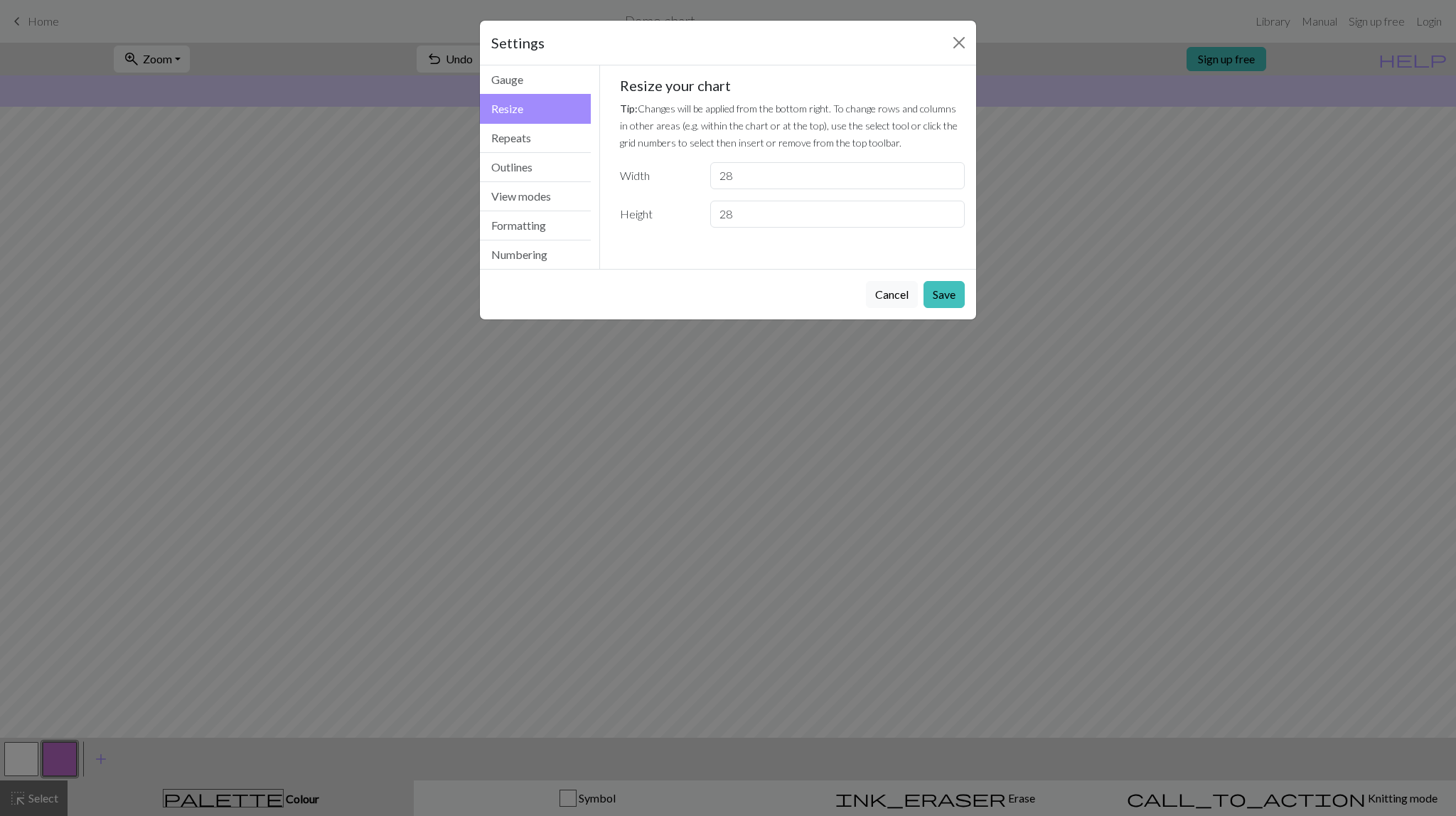
click at [1161, 336] on div "Settings Resize Gauge Resize Repeats Outlines View modes Formatting Numbering G…" at bounding box center [728, 408] width 1456 height 816
